Goal: Task Accomplishment & Management: Manage account settings

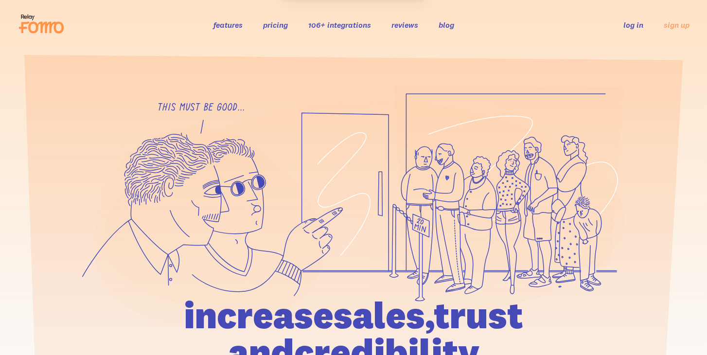
click at [632, 24] on link "log in" at bounding box center [633, 25] width 20 height 10
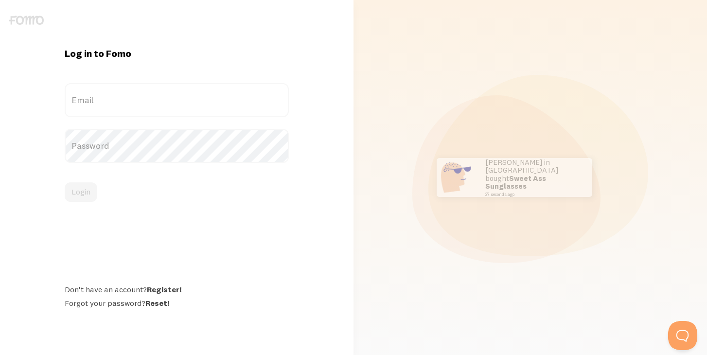
click at [129, 149] on label "Password" at bounding box center [177, 146] width 224 height 34
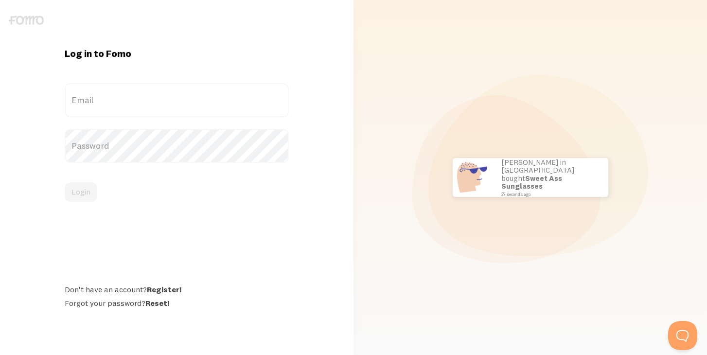
click at [113, 145] on label "Password" at bounding box center [177, 146] width 224 height 34
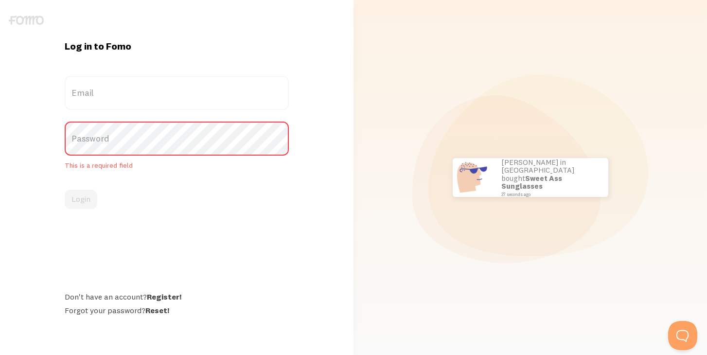
click at [104, 91] on label "Email" at bounding box center [177, 93] width 224 height 34
click at [104, 91] on input "Email" at bounding box center [177, 93] width 224 height 34
click at [104, 91] on label "Email" at bounding box center [177, 93] width 224 height 34
click at [104, 91] on input "Email" at bounding box center [177, 93] width 224 height 34
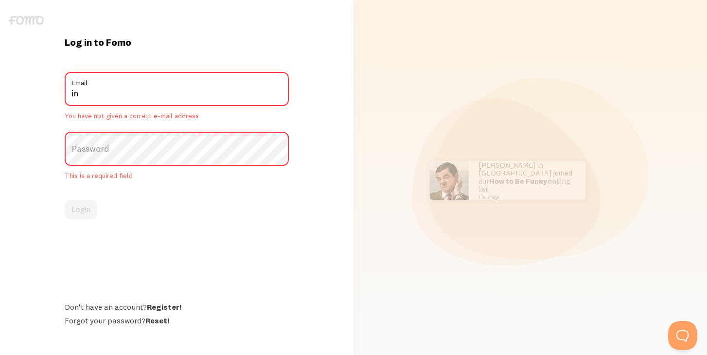
type input "[EMAIL_ADDRESS][DOMAIN_NAME]"
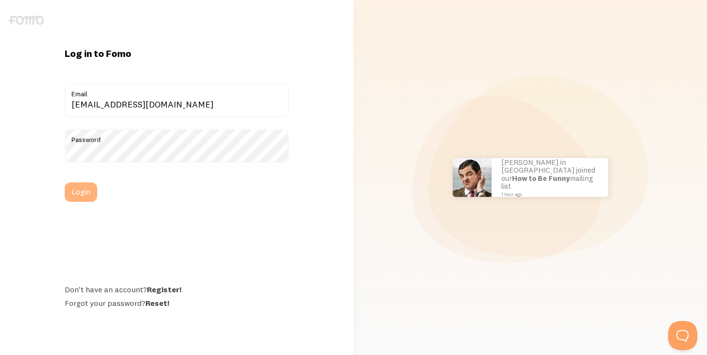
click at [84, 192] on button "Login" at bounding box center [81, 191] width 33 height 19
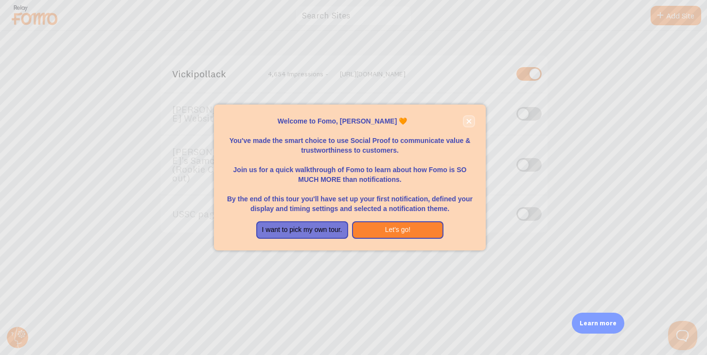
click at [466, 119] on icon "close," at bounding box center [468, 121] width 5 height 5
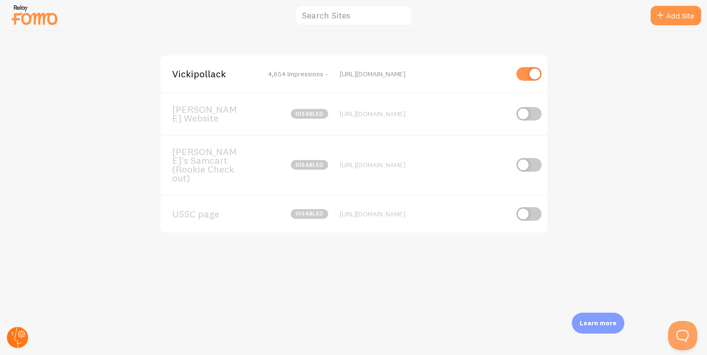
click at [14, 334] on circle at bounding box center [17, 337] width 21 height 21
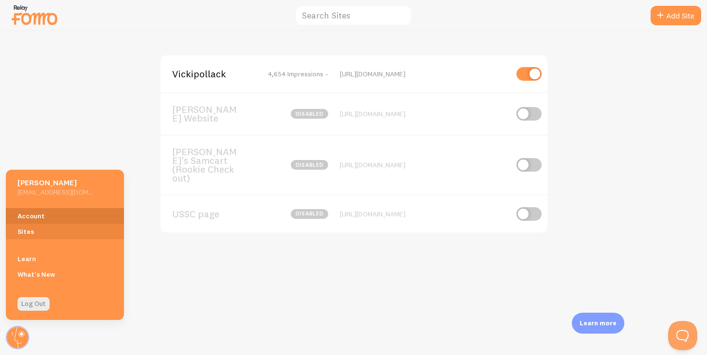
click at [31, 215] on link "Account" at bounding box center [65, 216] width 118 height 16
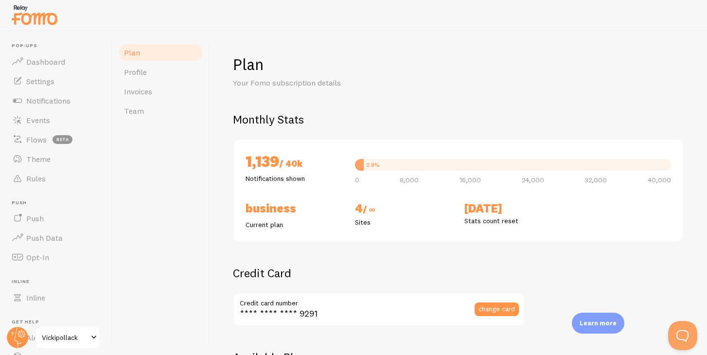
checkbox input "true"
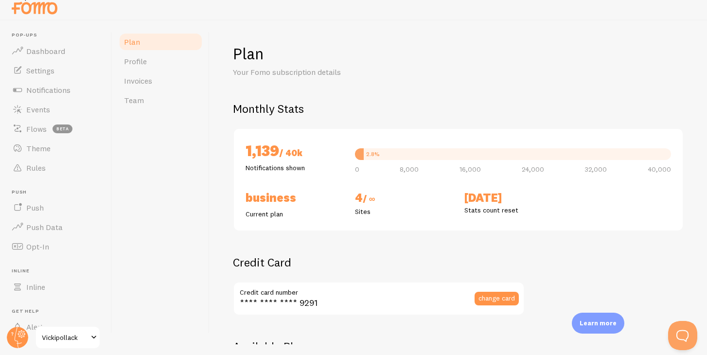
click at [272, 170] on p "Notifications shown" at bounding box center [295, 168] width 98 height 10
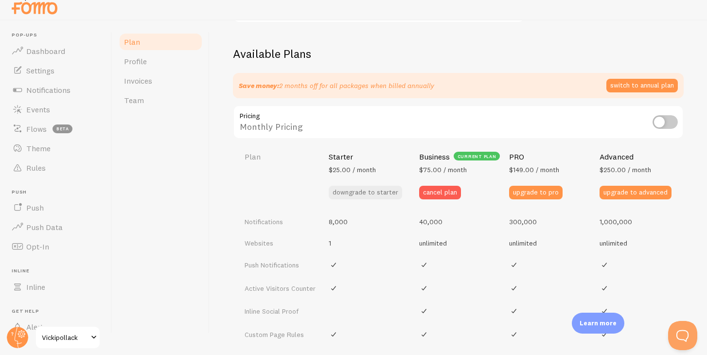
scroll to position [293, 0]
click at [347, 191] on button "downgrade to starter" at bounding box center [365, 192] width 73 height 14
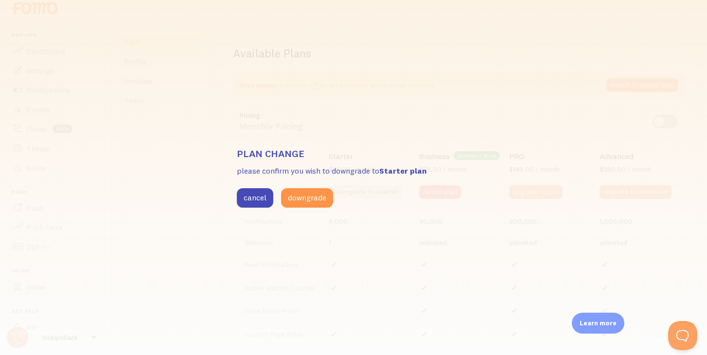
click at [288, 170] on p "please confirm you wish to downgrade to Starter plan" at bounding box center [353, 170] width 233 height 11
click at [297, 195] on button "downgrade" at bounding box center [307, 197] width 52 height 19
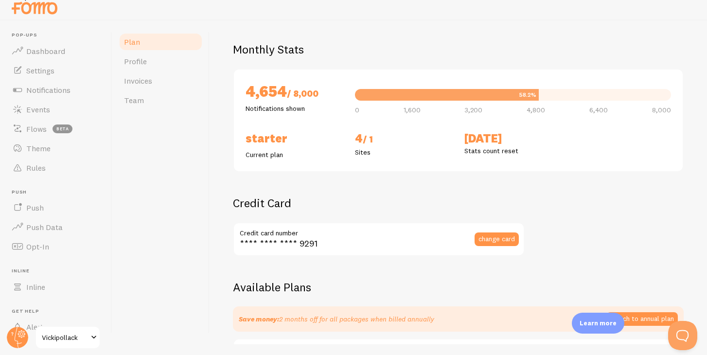
scroll to position [55, 0]
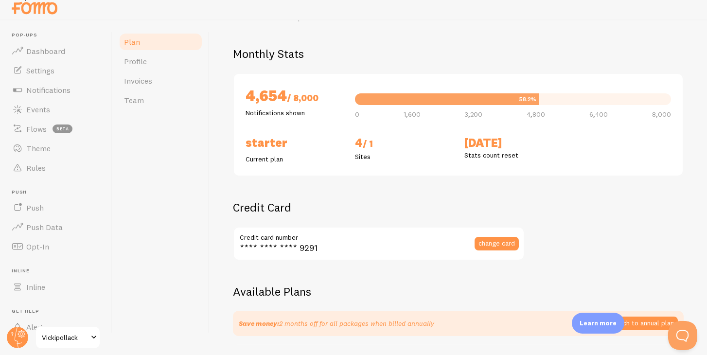
click at [274, 113] on p "Notifications shown" at bounding box center [295, 113] width 98 height 10
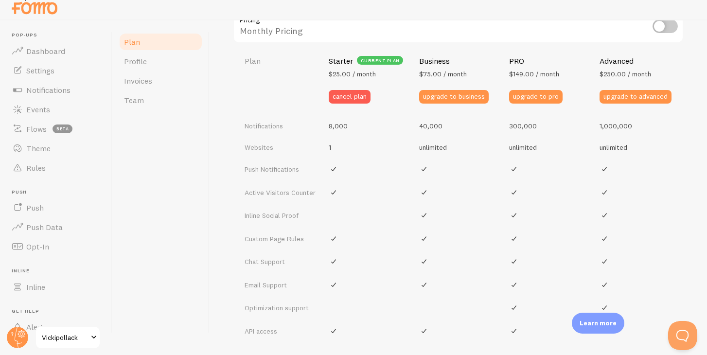
scroll to position [530, 0]
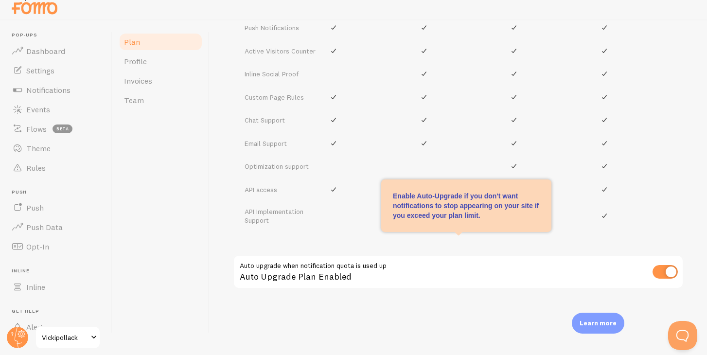
click at [298, 269] on div "Auto Upgrade Plan Enabled" at bounding box center [458, 272] width 451 height 35
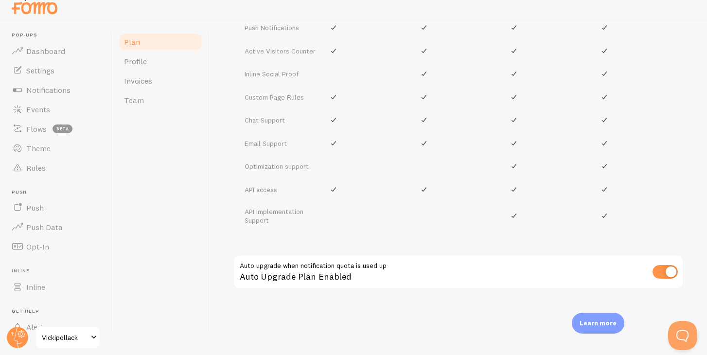
click at [361, 302] on div "Available Plans Save money: 2 months off for all packages when billed annually …" at bounding box center [458, 67] width 451 height 516
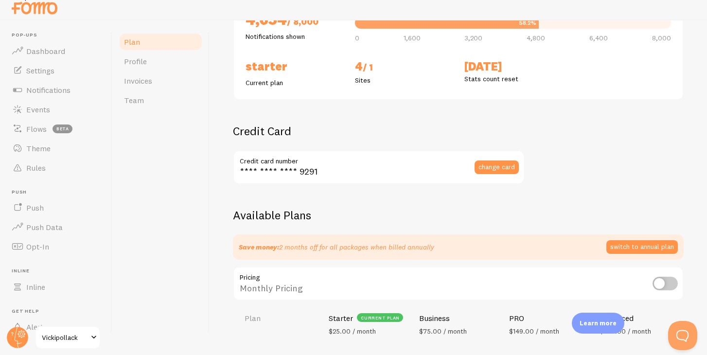
scroll to position [105, 0]
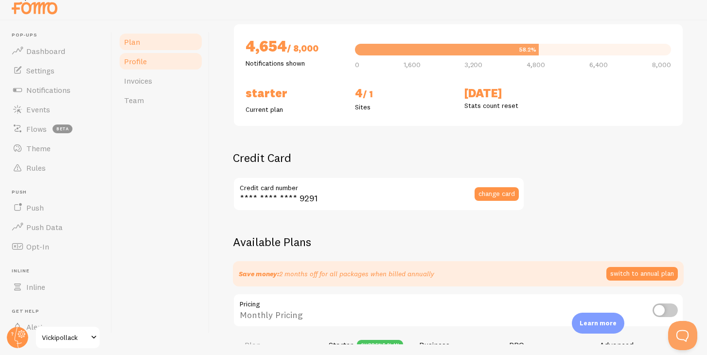
click at [136, 62] on span "Profile" at bounding box center [135, 61] width 23 height 10
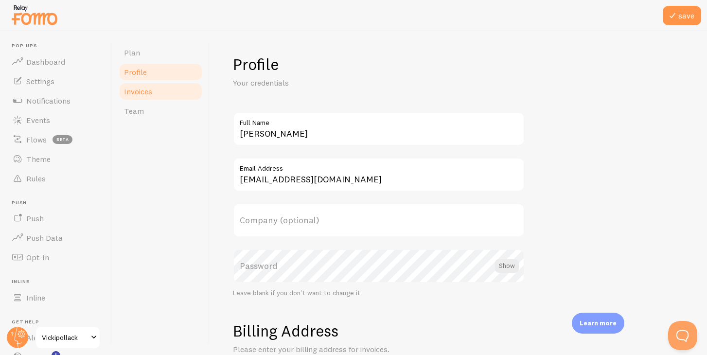
click at [155, 84] on link "Invoices" at bounding box center [160, 91] width 85 height 19
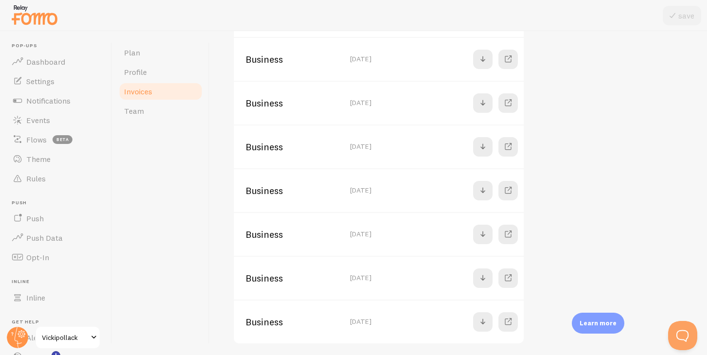
scroll to position [244, 0]
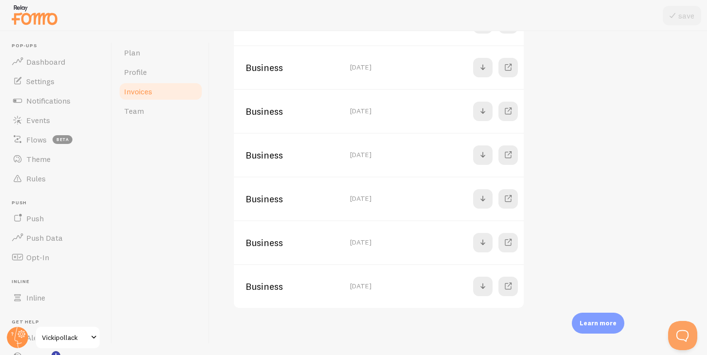
click at [602, 182] on div "Invoices View and download your Fomo Invoices Email Notifications Get email not…" at bounding box center [458, 60] width 451 height 498
